Goal: Task Accomplishment & Management: Manage account settings

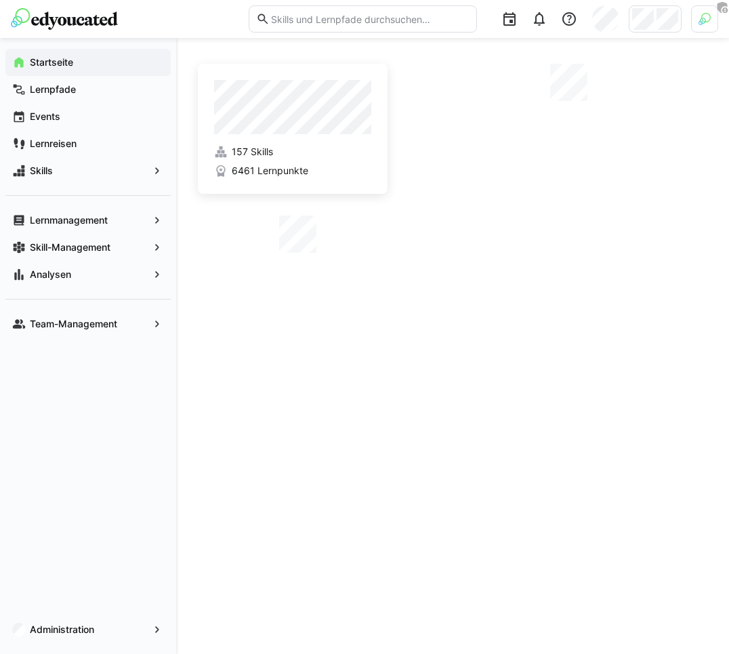
click at [710, 20] on img at bounding box center [705, 19] width 12 height 12
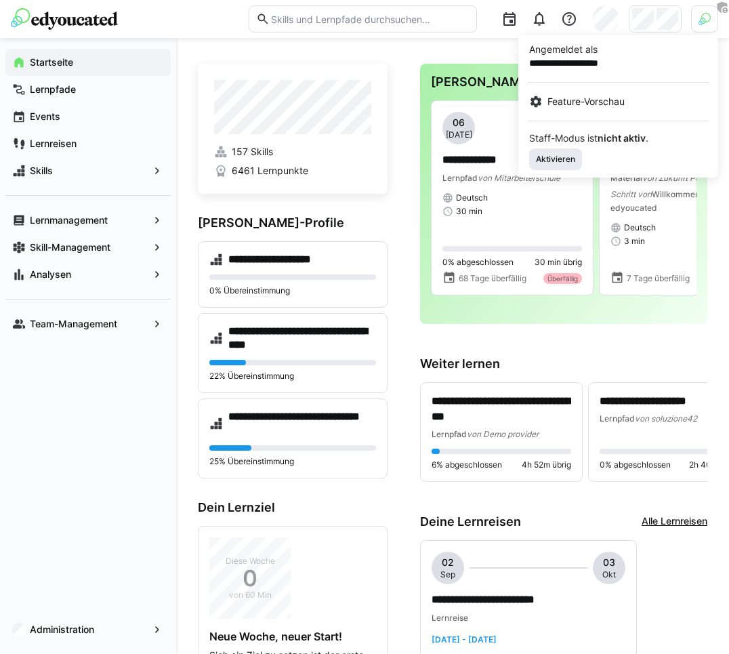
click at [552, 158] on span "Aktivieren" at bounding box center [556, 159] width 42 height 11
click at [451, 41] on div at bounding box center [364, 327] width 729 height 654
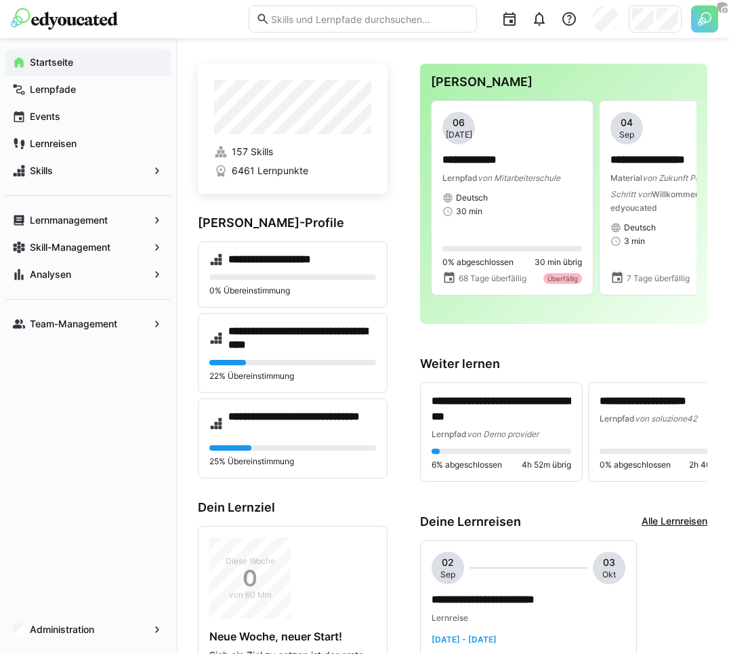
click at [708, 14] on img at bounding box center [704, 18] width 27 height 27
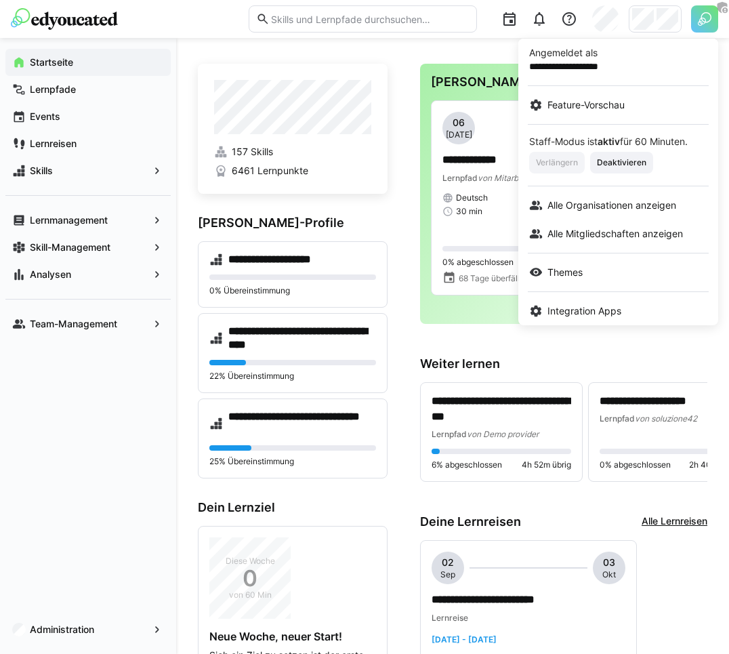
click at [652, 18] on div at bounding box center [364, 327] width 729 height 654
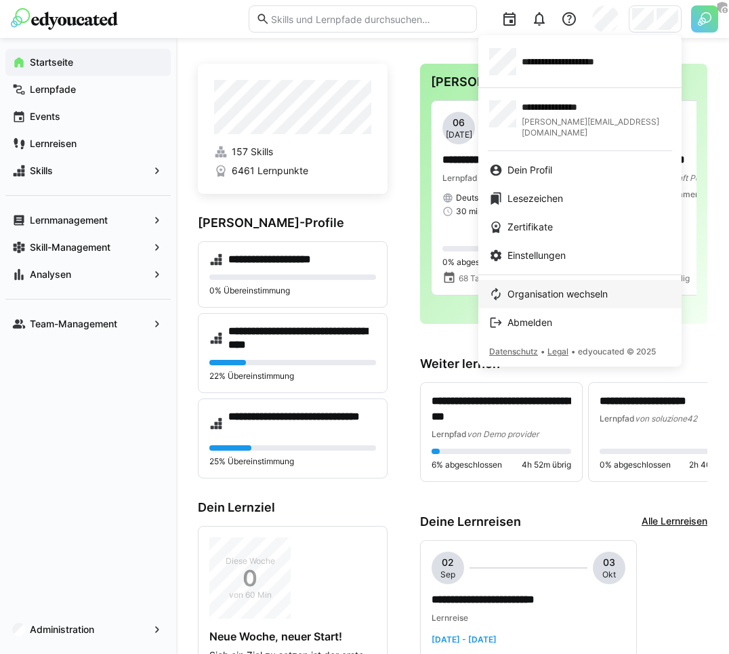
click at [558, 287] on span "Organisation wechseln" at bounding box center [558, 294] width 100 height 14
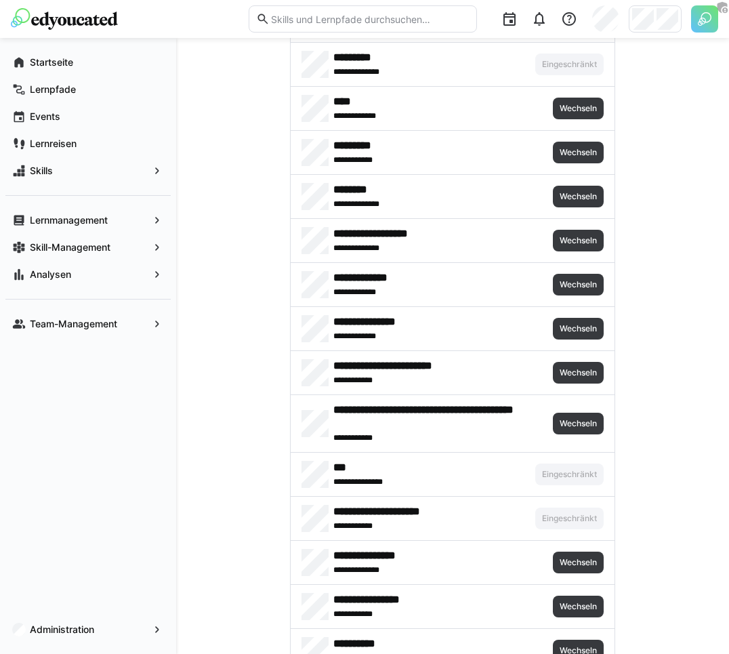
scroll to position [1501, 0]
